Goal: Task Accomplishment & Management: Complete application form

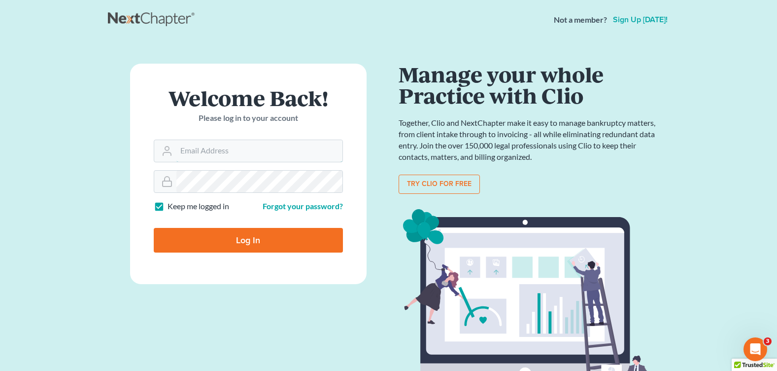
type input "[PERSON_NAME][EMAIL_ADDRESS][DOMAIN_NAME]"
click at [256, 240] on input "Log In" at bounding box center [248, 240] width 189 height 25
type input "Thinking..."
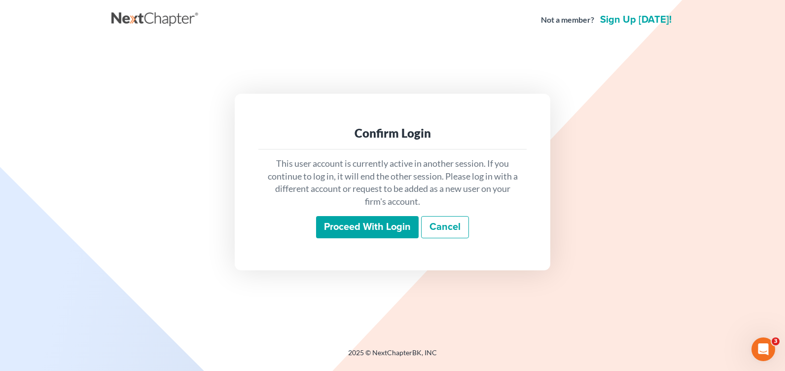
click at [351, 229] on input "Proceed with login" at bounding box center [367, 227] width 103 height 23
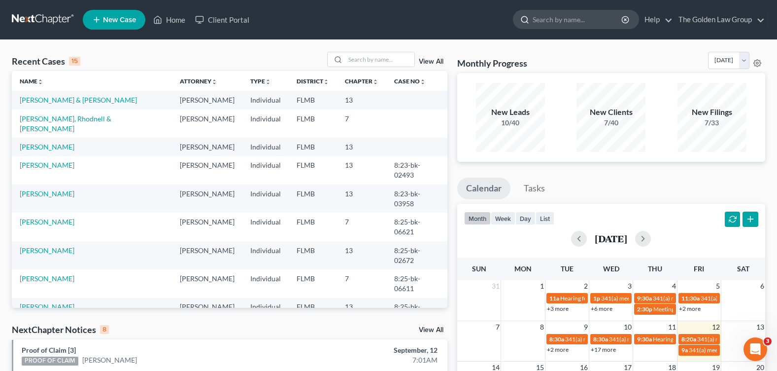
click at [566, 23] on input "search" at bounding box center [578, 19] width 90 height 18
click at [52, 142] on link "Scott, Michael" at bounding box center [47, 146] width 55 height 8
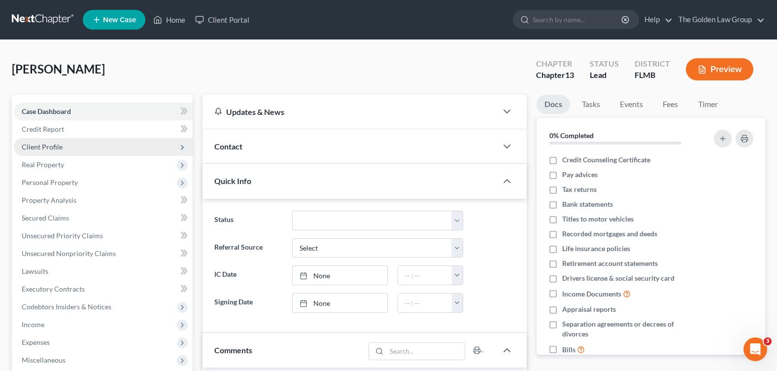
click at [68, 150] on span "Client Profile" at bounding box center [103, 147] width 179 height 18
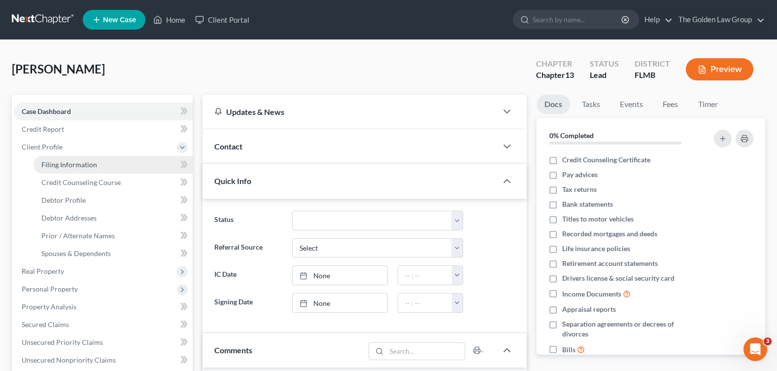
click at [86, 162] on span "Filing Information" at bounding box center [69, 164] width 56 height 8
select select "1"
select select "0"
select select "3"
select select "9"
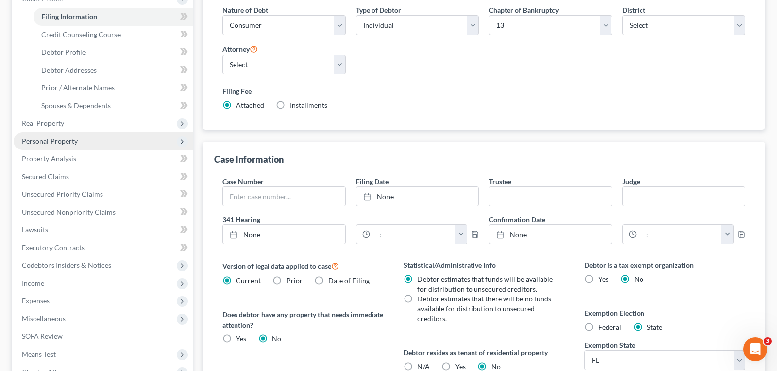
scroll to position [99, 0]
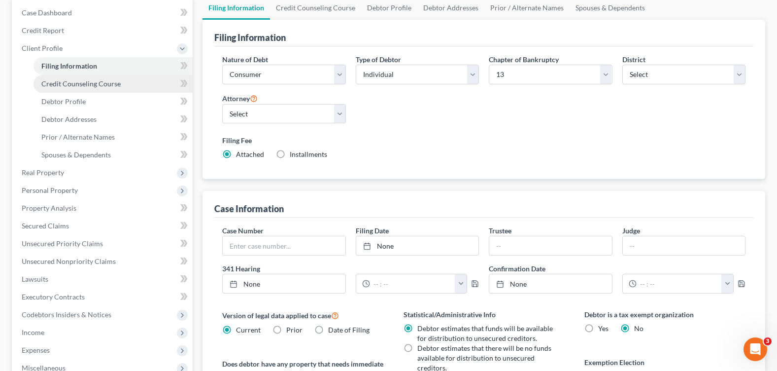
click at [123, 86] on link "Credit Counseling Course" at bounding box center [113, 84] width 159 height 18
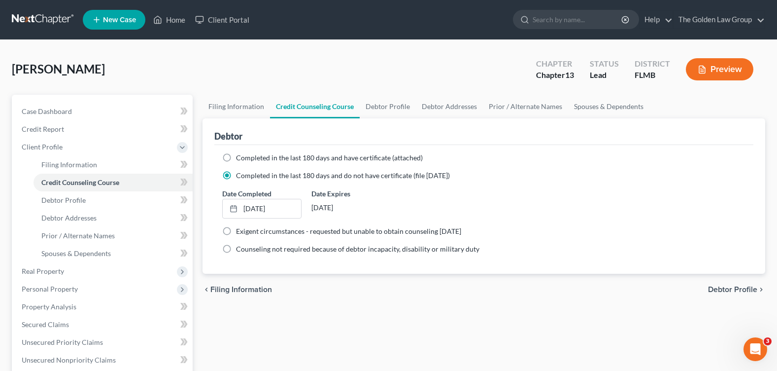
click at [236, 160] on label "Completed in the last 180 days and have certificate (attached)" at bounding box center [329, 158] width 187 height 10
click at [240, 159] on input "Completed in the last 180 days and have certificate (attached)" at bounding box center [243, 156] width 6 height 6
radio input "true"
radio input "false"
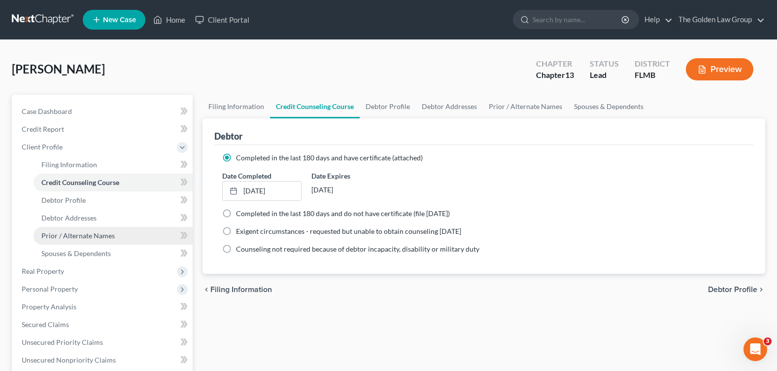
scroll to position [277, 0]
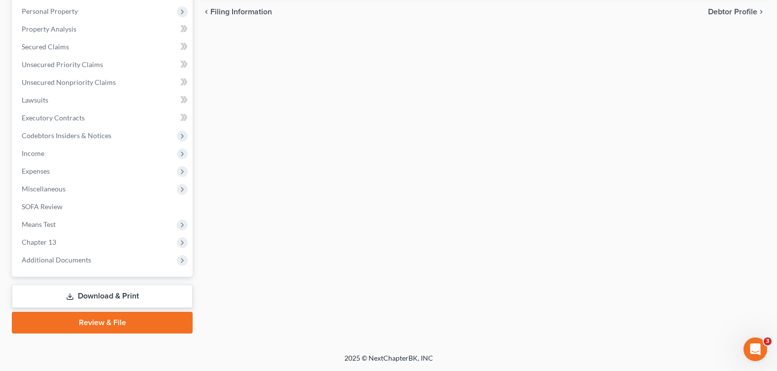
click at [142, 302] on link "Download & Print" at bounding box center [102, 295] width 181 height 23
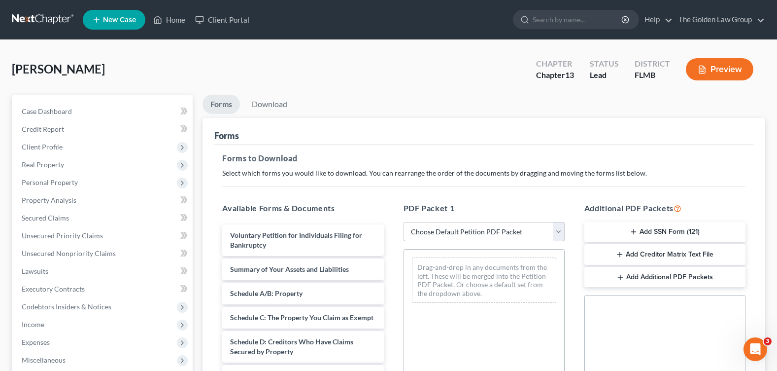
click at [515, 236] on select "Choose Default Petition PDF Packet Complete Bankruptcy Petition (all forms and …" at bounding box center [484, 232] width 161 height 20
select select "0"
click at [404, 222] on select "Choose Default Petition PDF Packet Complete Bankruptcy Petition (all forms and …" at bounding box center [484, 232] width 161 height 20
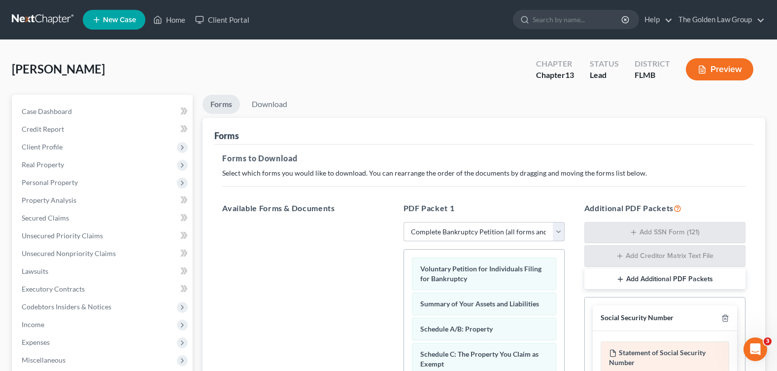
scroll to position [49, 0]
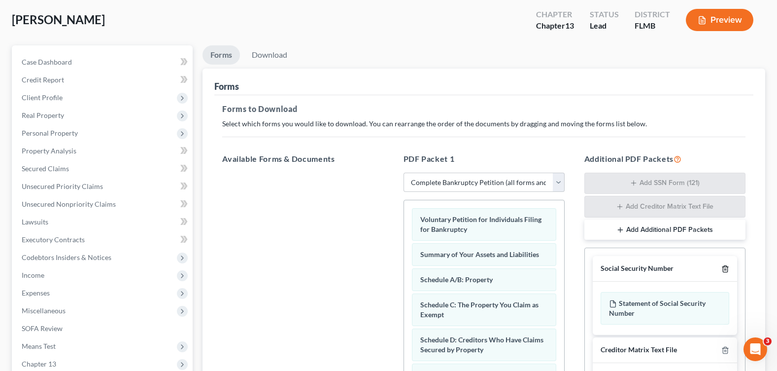
click at [725, 269] on line "button" at bounding box center [725, 270] width 0 height 2
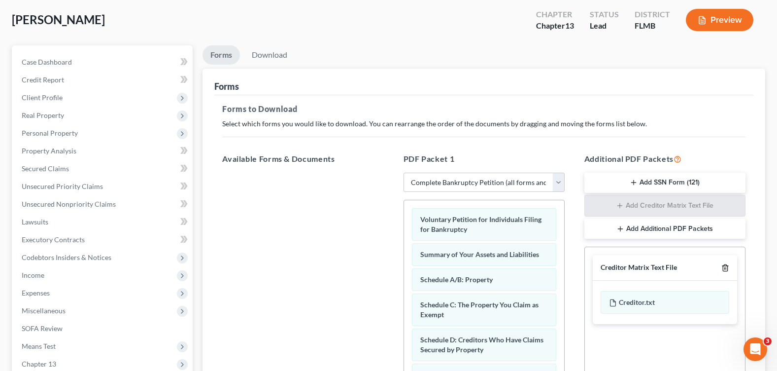
click at [725, 269] on line "button" at bounding box center [725, 269] width 0 height 2
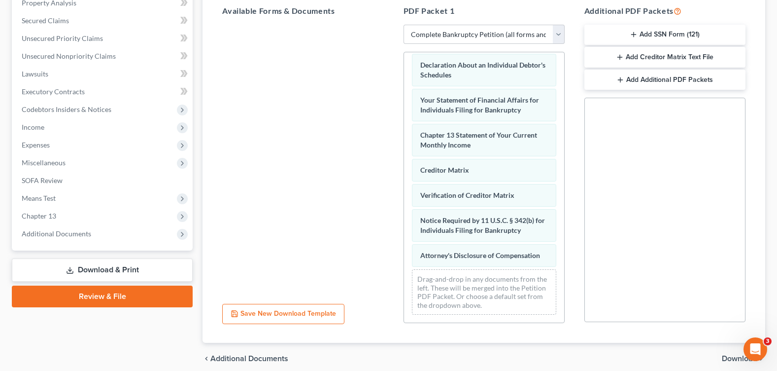
scroll to position [238, 0]
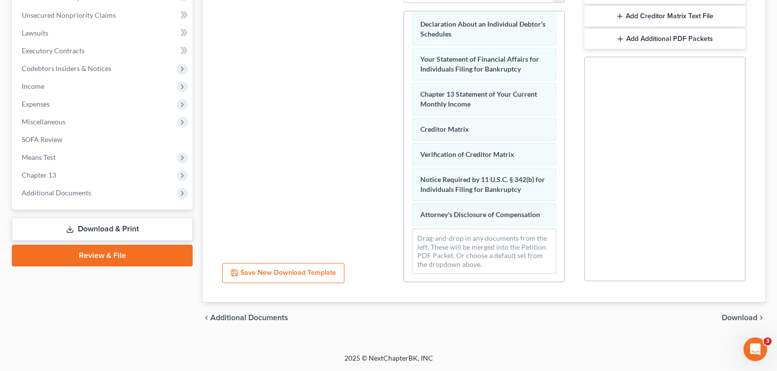
click at [733, 316] on span "Download" at bounding box center [739, 317] width 35 height 8
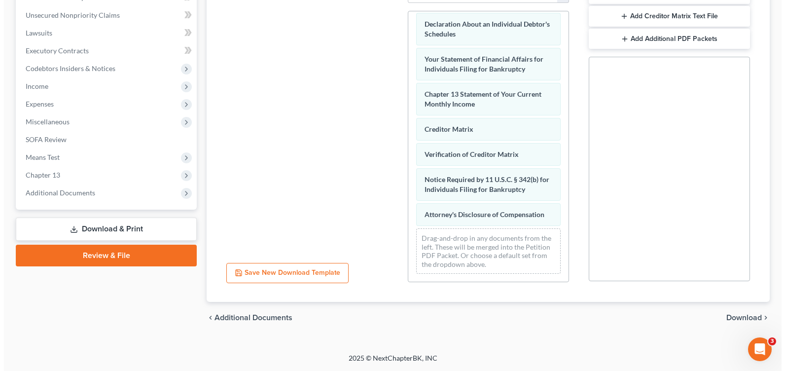
scroll to position [171, 0]
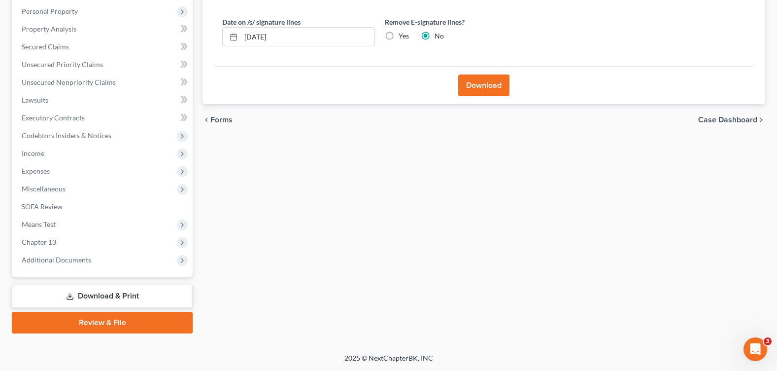
click at [399, 37] on label "Yes" at bounding box center [404, 36] width 10 height 10
click at [403, 37] on input "Yes" at bounding box center [406, 34] width 6 height 6
radio input "true"
radio input "false"
drag, startPoint x: 329, startPoint y: 36, endPoint x: 242, endPoint y: 32, distance: 86.8
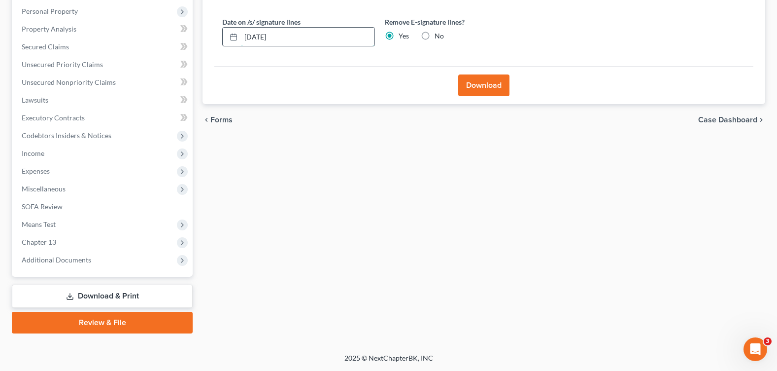
click at [245, 35] on input "09/12/2025" at bounding box center [308, 37] width 134 height 19
click at [494, 90] on button "Download" at bounding box center [483, 85] width 51 height 22
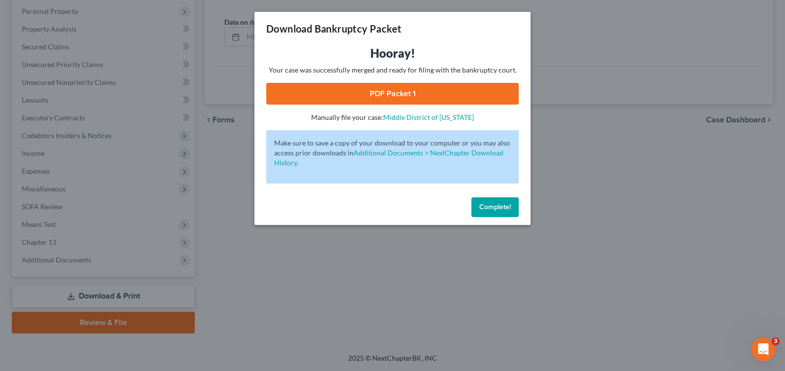
click at [367, 93] on link "PDF Packet 1" at bounding box center [392, 94] width 252 height 22
